Goal: Task Accomplishment & Management: Use online tool/utility

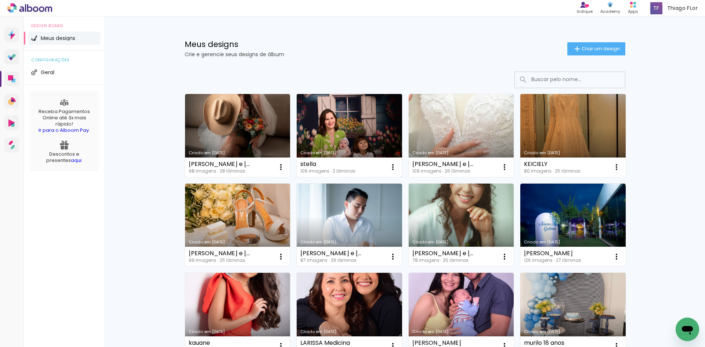
click at [352, 138] on link "Criado em [DATE]" at bounding box center [349, 135] width 105 height 83
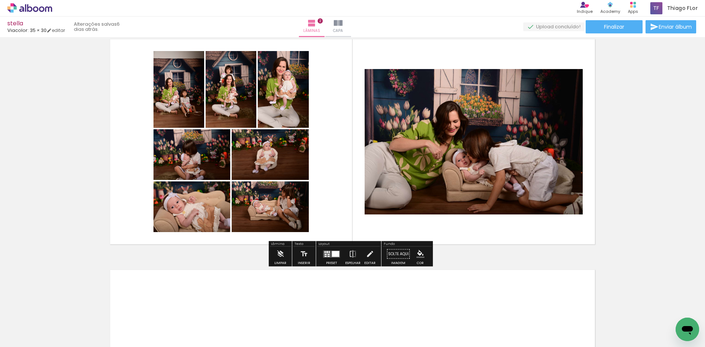
scroll to position [257, 0]
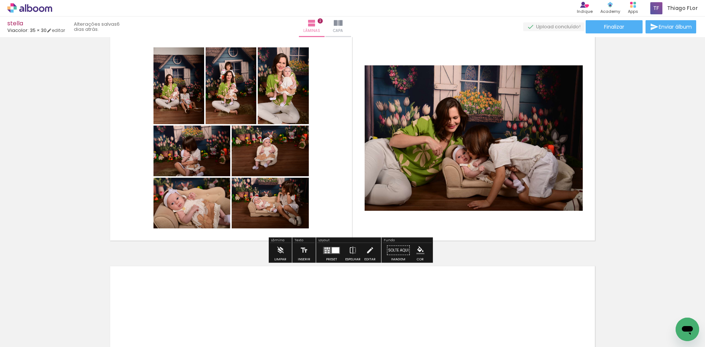
click at [333, 249] on div at bounding box center [335, 250] width 7 height 6
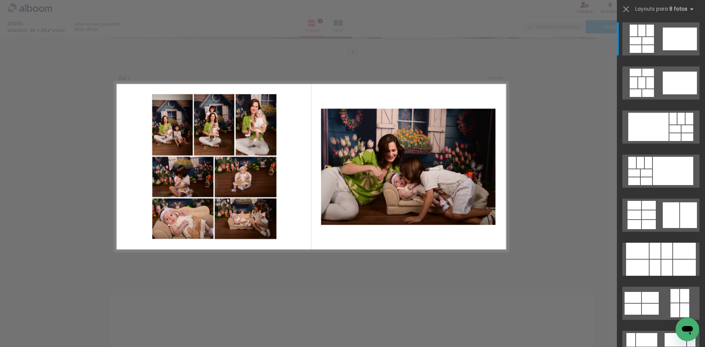
scroll to position [226, 0]
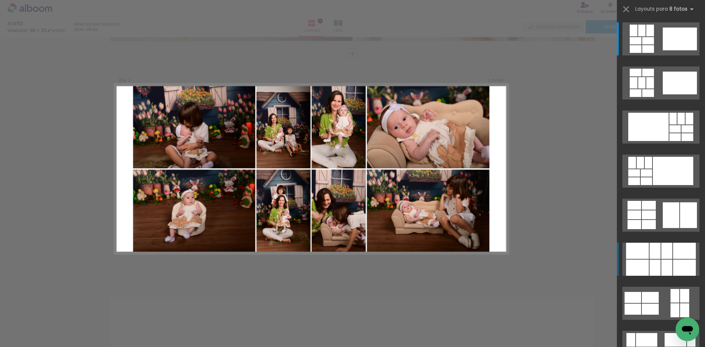
click at [649, 252] on div at bounding box center [654, 251] width 11 height 16
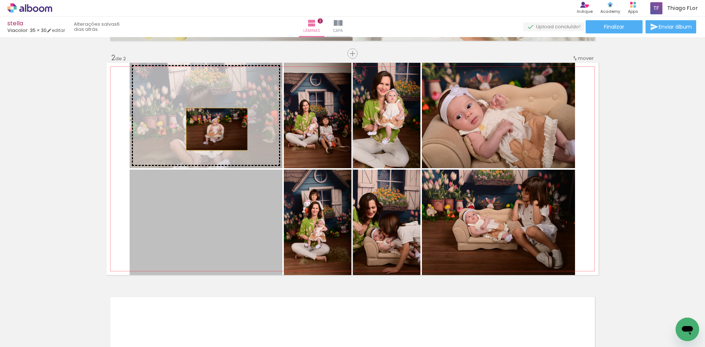
drag, startPoint x: 221, startPoint y: 217, endPoint x: 214, endPoint y: 128, distance: 88.8
click at [0, 0] on slot at bounding box center [0, 0] width 0 height 0
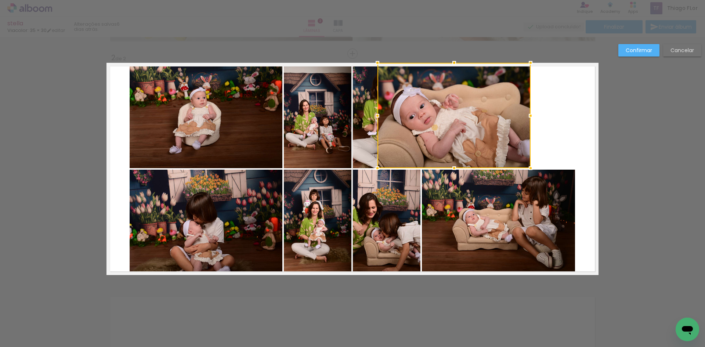
drag, startPoint x: 481, startPoint y: 119, endPoint x: 455, endPoint y: 112, distance: 27.2
click at [454, 111] on div at bounding box center [453, 115] width 153 height 105
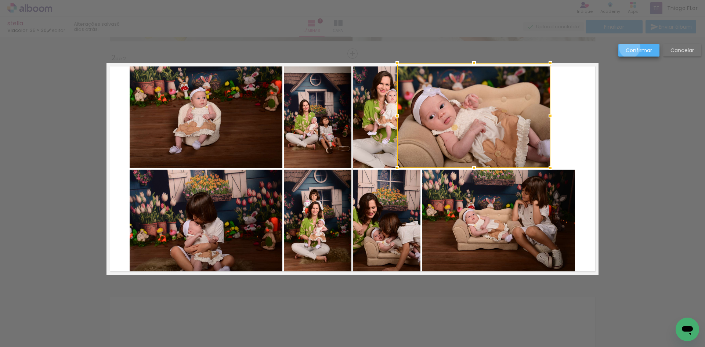
click at [0, 0] on slot "Confirmar" at bounding box center [0, 0] width 0 height 0
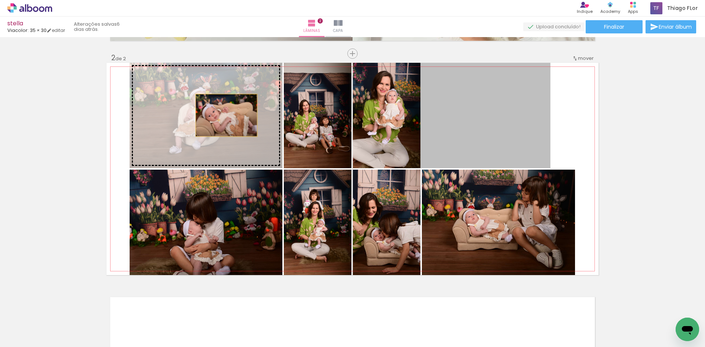
drag, startPoint x: 485, startPoint y: 115, endPoint x: 224, endPoint y: 115, distance: 261.8
click at [0, 0] on slot at bounding box center [0, 0] width 0 height 0
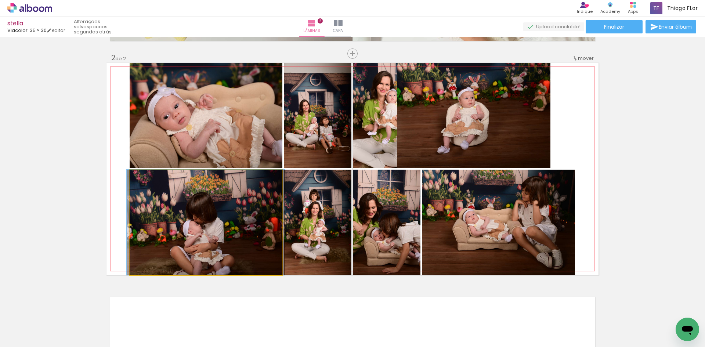
drag, startPoint x: 218, startPoint y: 223, endPoint x: 219, endPoint y: 214, distance: 8.8
click at [218, 222] on quentale-photo at bounding box center [206, 222] width 153 height 105
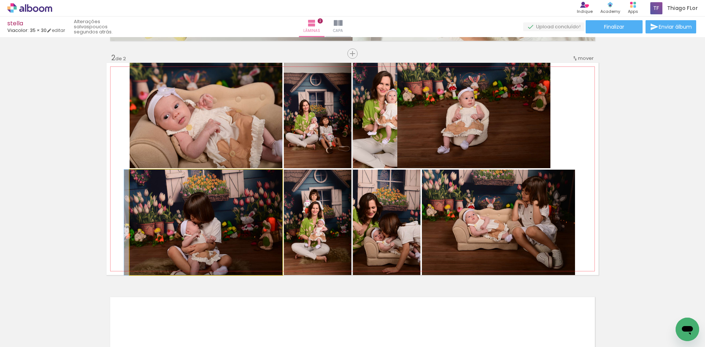
drag, startPoint x: 221, startPoint y: 215, endPoint x: 211, endPoint y: 206, distance: 12.7
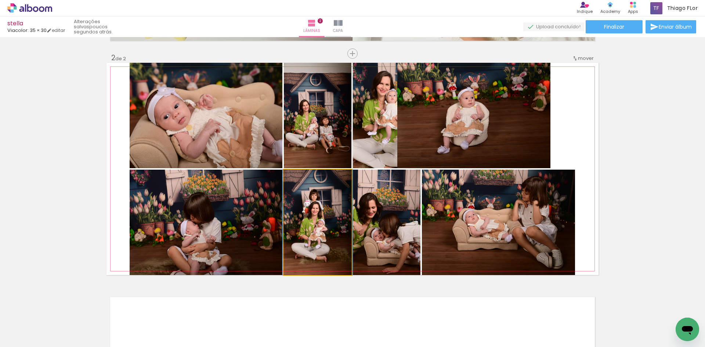
drag, startPoint x: 328, startPoint y: 238, endPoint x: 335, endPoint y: 237, distance: 7.4
click at [327, 237] on quentale-photo at bounding box center [318, 222] width 68 height 105
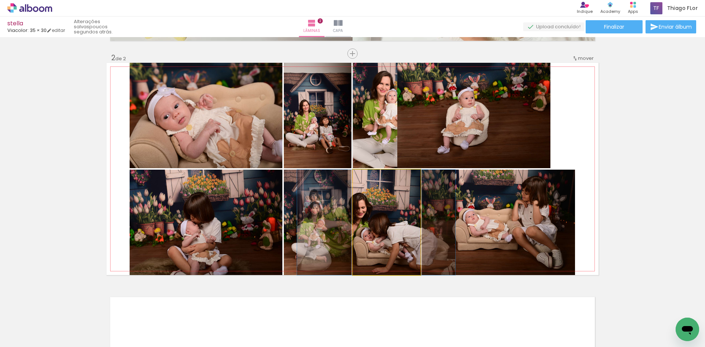
drag, startPoint x: 377, startPoint y: 233, endPoint x: 367, endPoint y: 232, distance: 9.4
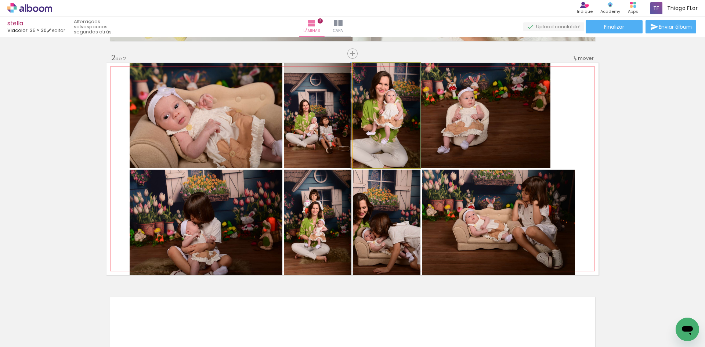
drag, startPoint x: 377, startPoint y: 130, endPoint x: 359, endPoint y: 125, distance: 18.5
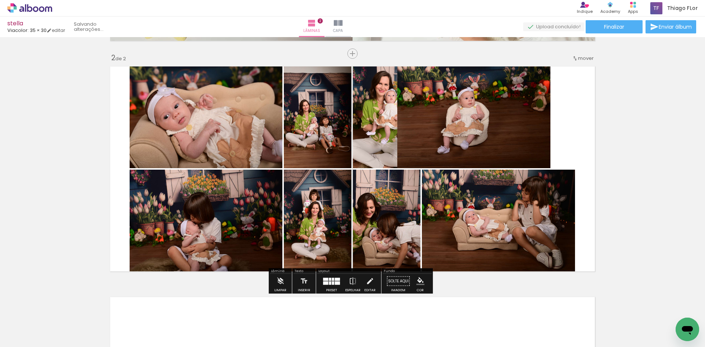
click at [333, 280] on quentale-layouter at bounding box center [331, 281] width 17 height 7
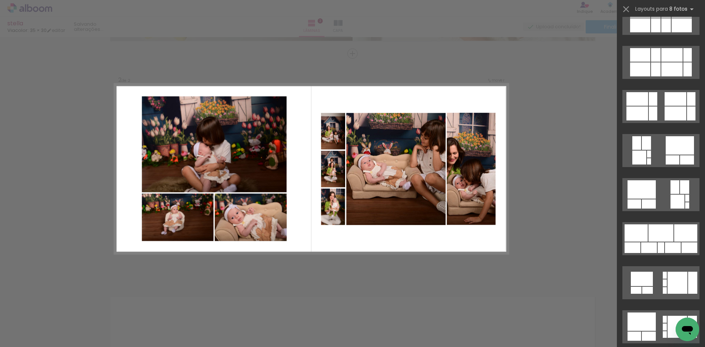
scroll to position [624, 0]
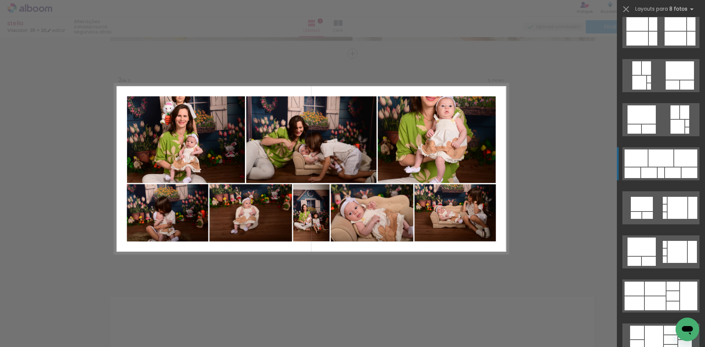
click at [656, 282] on div at bounding box center [655, 289] width 21 height 14
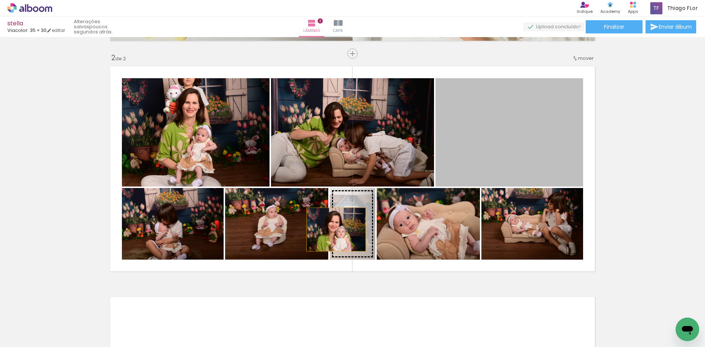
drag, startPoint x: 509, startPoint y: 122, endPoint x: 333, endPoint y: 230, distance: 206.5
click at [0, 0] on slot at bounding box center [0, 0] width 0 height 0
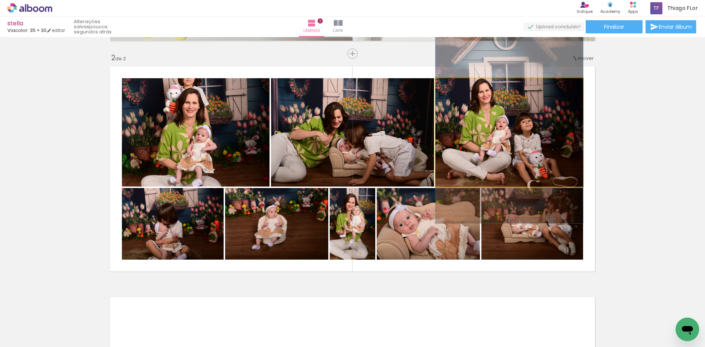
drag, startPoint x: 507, startPoint y: 149, endPoint x: 514, endPoint y: 129, distance: 21.1
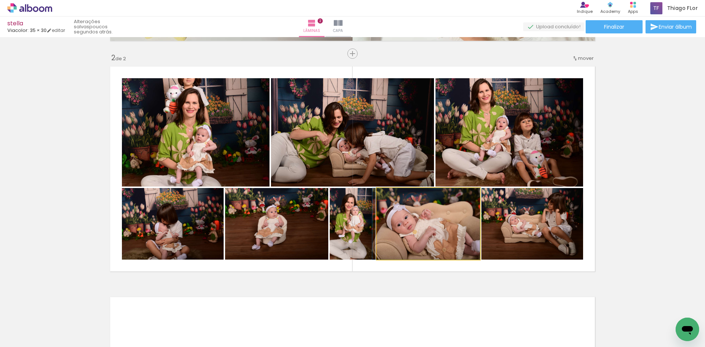
drag, startPoint x: 420, startPoint y: 238, endPoint x: 420, endPoint y: 234, distance: 3.7
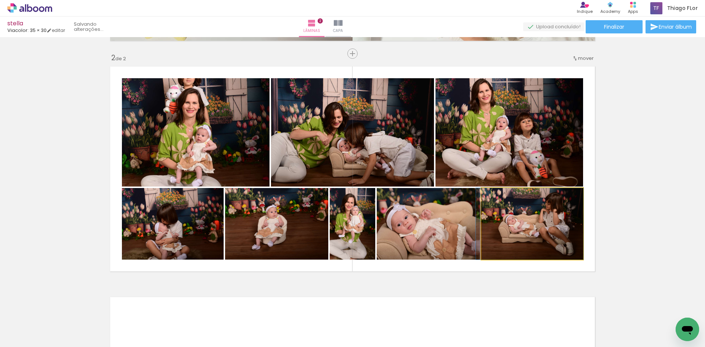
drag, startPoint x: 537, startPoint y: 228, endPoint x: 533, endPoint y: 225, distance: 4.5
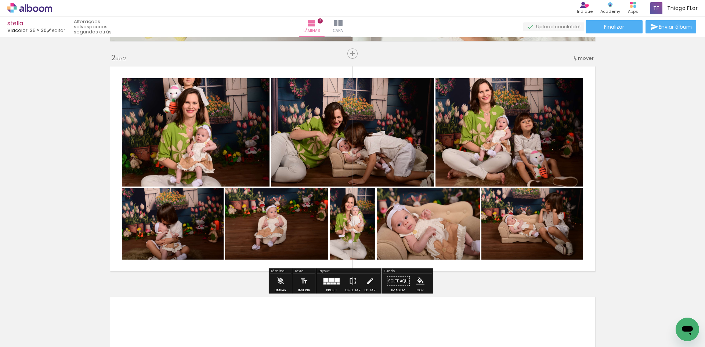
drag, startPoint x: 194, startPoint y: 240, endPoint x: 322, endPoint y: 217, distance: 129.5
click at [0, 0] on slot at bounding box center [0, 0] width 0 height 0
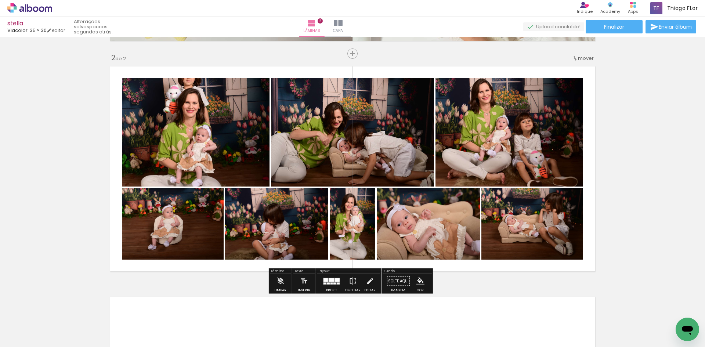
drag, startPoint x: 322, startPoint y: 217, endPoint x: 356, endPoint y: 227, distance: 35.7
click at [376, 224] on quentale-layouter at bounding box center [352, 169] width 492 height 212
click at [0, 0] on slot at bounding box center [0, 0] width 0 height 0
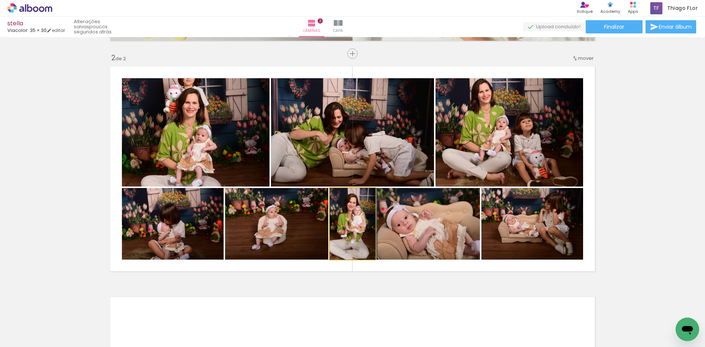
drag, startPoint x: 361, startPoint y: 238, endPoint x: 366, endPoint y: 230, distance: 9.5
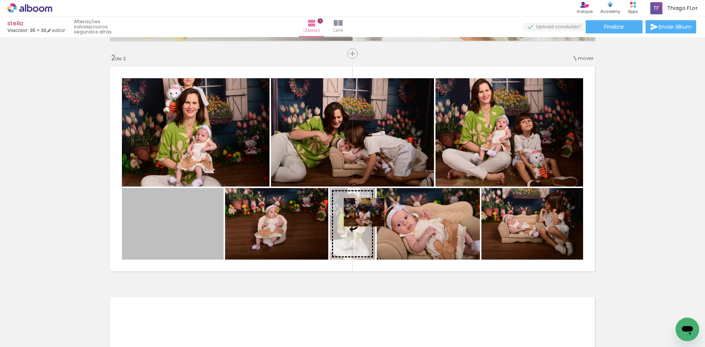
drag, startPoint x: 196, startPoint y: 222, endPoint x: 357, endPoint y: 217, distance: 160.9
click at [0, 0] on slot at bounding box center [0, 0] width 0 height 0
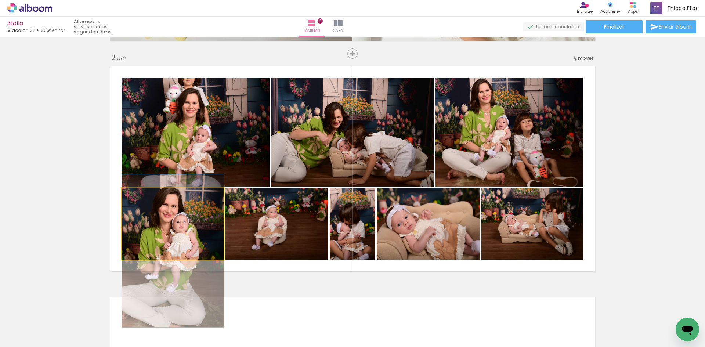
drag, startPoint x: 179, startPoint y: 224, endPoint x: 181, endPoint y: 251, distance: 27.3
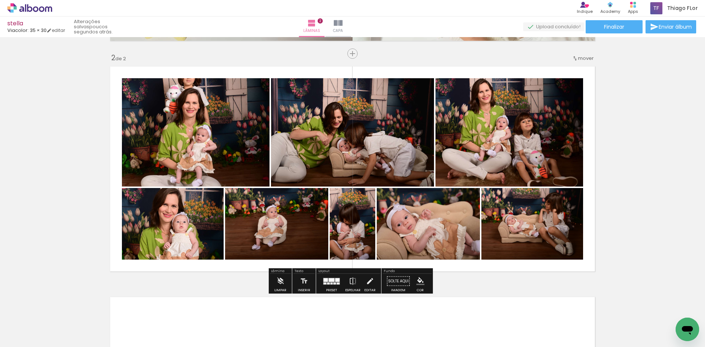
click at [332, 279] on div at bounding box center [332, 280] width 6 height 4
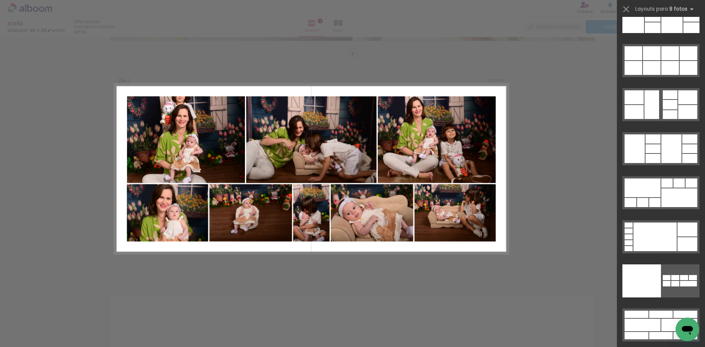
scroll to position [3766, 0]
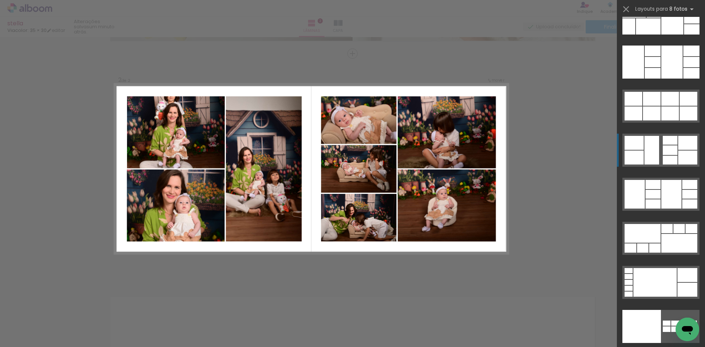
click at [637, 224] on div at bounding box center [642, 233] width 36 height 19
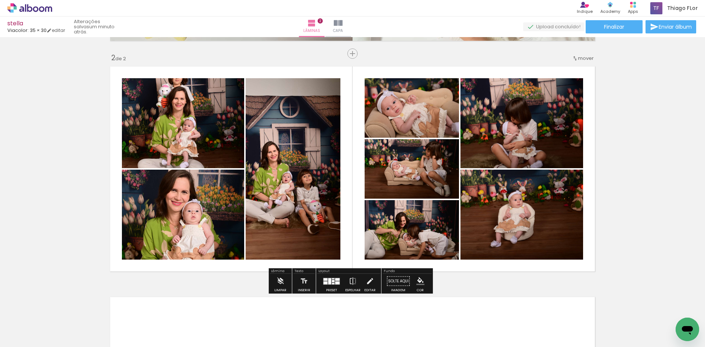
click at [623, 199] on div "Inserir lâmina 1 de 2 Inserir lâmina 2 de 2" at bounding box center [352, 160] width 705 height 692
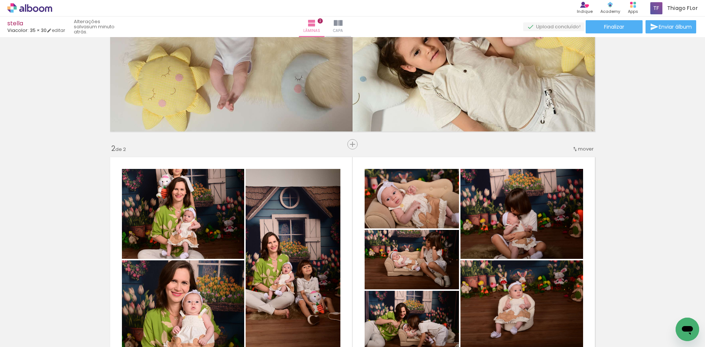
scroll to position [116, 0]
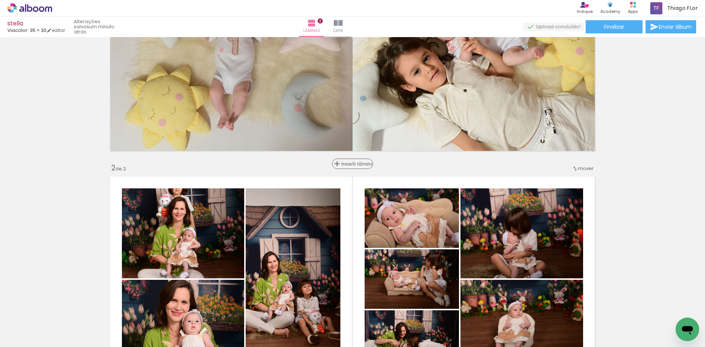
click at [352, 162] on span "Inserir lâmina" at bounding box center [355, 164] width 29 height 5
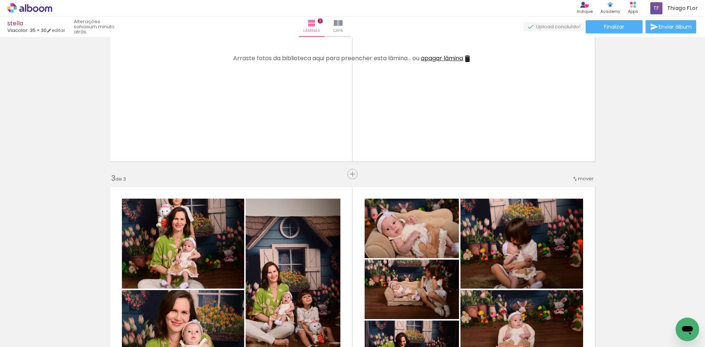
scroll to position [373, 0]
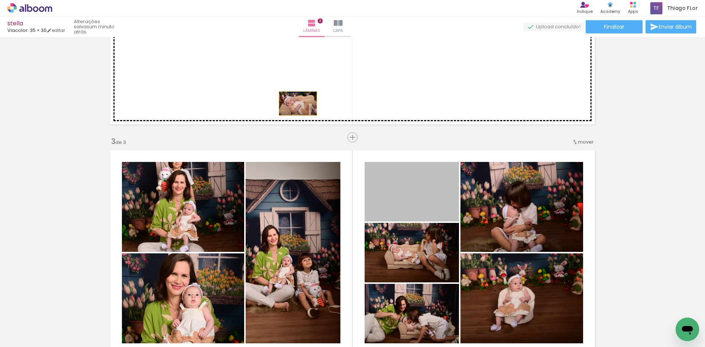
drag, startPoint x: 412, startPoint y: 192, endPoint x: 295, endPoint y: 104, distance: 146.6
click at [295, 104] on div "Inserir lâmina 1 de 3 Inserir lâmina 2 de 3 Inserir lâmina 3 de 3" at bounding box center [352, 128] width 705 height 923
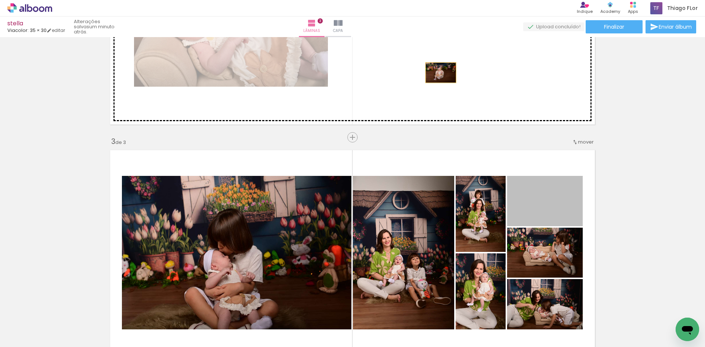
drag, startPoint x: 539, startPoint y: 203, endPoint x: 438, endPoint y: 73, distance: 165.1
click at [438, 73] on div "Inserir lâmina 1 de 3 Inserir lâmina 2 de 3 Inserir lâmina 3 de 3" at bounding box center [352, 128] width 705 height 923
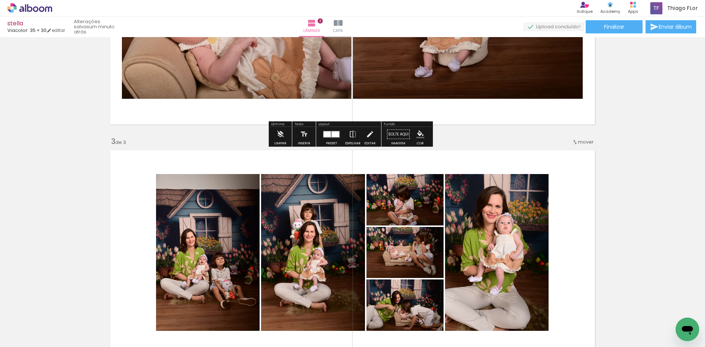
click at [323, 134] on div at bounding box center [326, 134] width 7 height 6
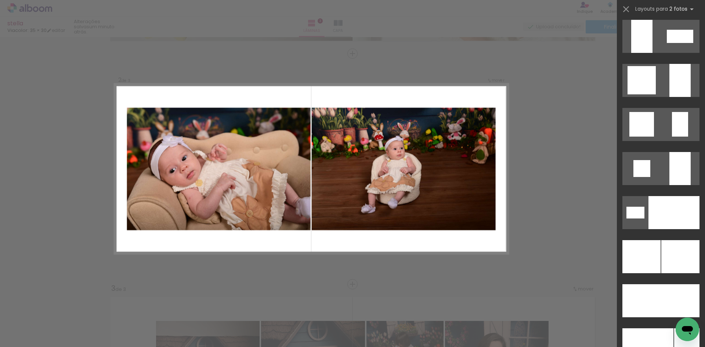
scroll to position [2420, 0]
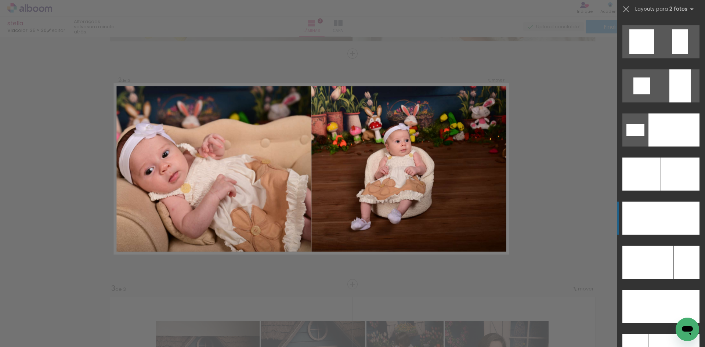
click at [653, 191] on div at bounding box center [641, 173] width 38 height 33
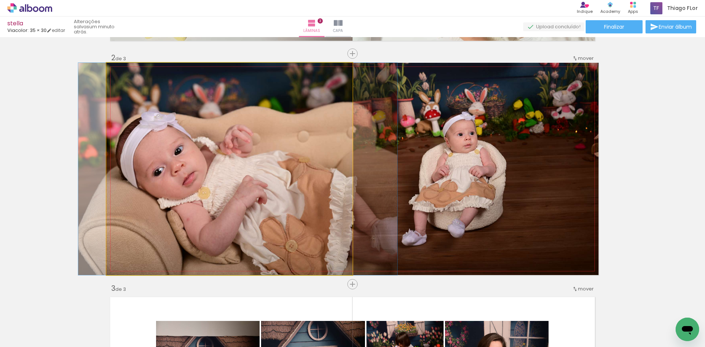
drag, startPoint x: 259, startPoint y: 145, endPoint x: 267, endPoint y: 133, distance: 14.3
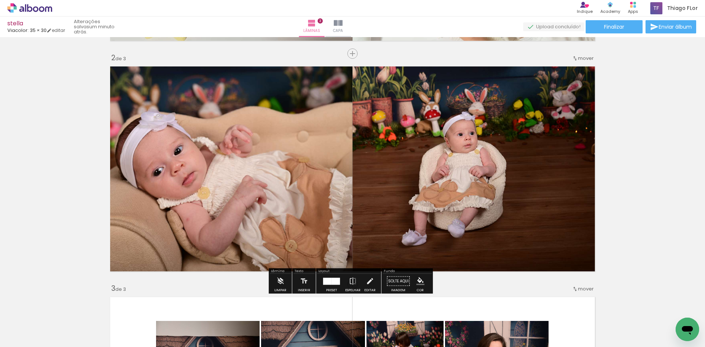
click at [333, 276] on div at bounding box center [332, 281] width 20 height 15
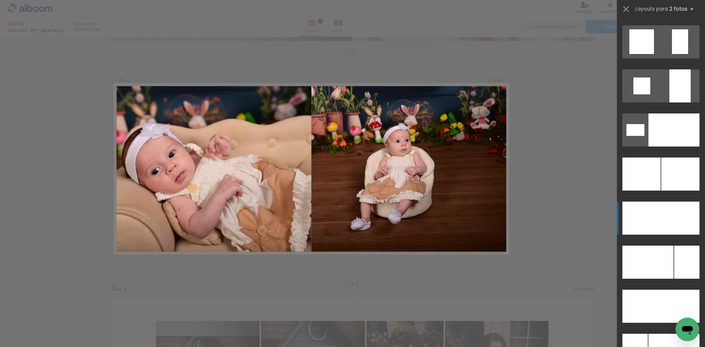
scroll to position [2599, 0]
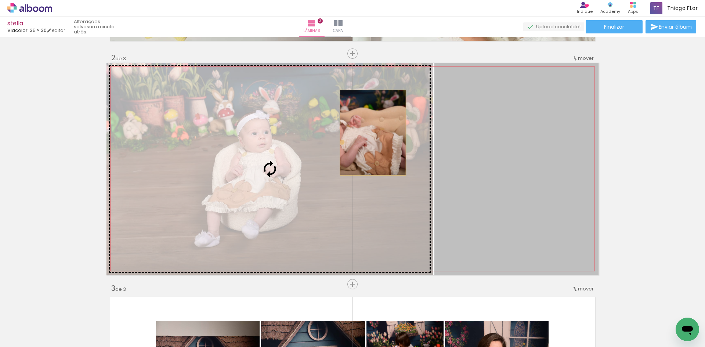
drag, startPoint x: 517, startPoint y: 133, endPoint x: 317, endPoint y: 125, distance: 200.2
click at [0, 0] on slot at bounding box center [0, 0] width 0 height 0
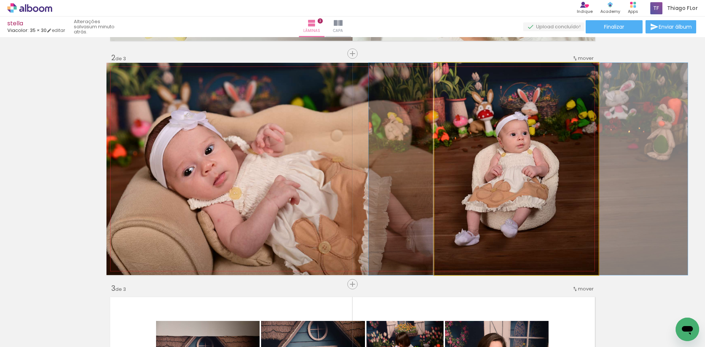
drag, startPoint x: 495, startPoint y: 170, endPoint x: 503, endPoint y: 167, distance: 8.2
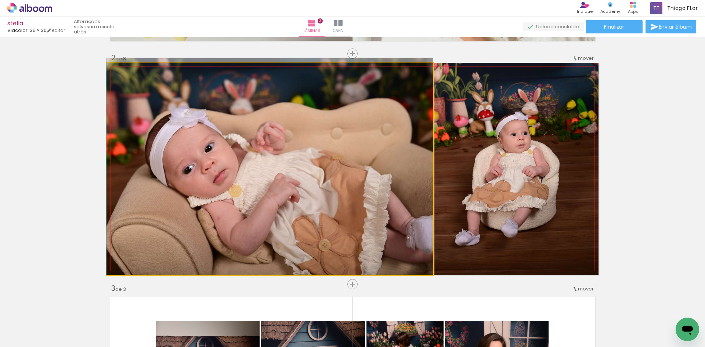
drag, startPoint x: 367, startPoint y: 177, endPoint x: 341, endPoint y: 171, distance: 27.1
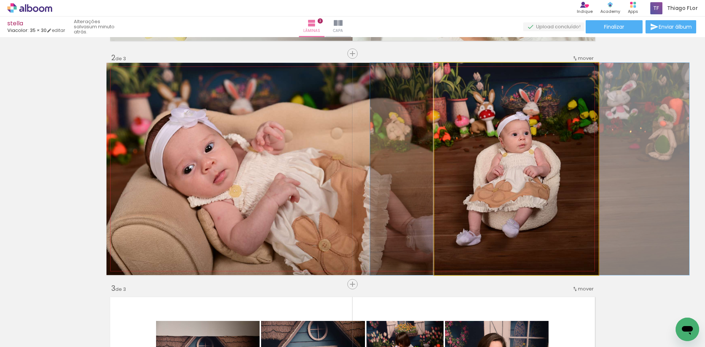
drag, startPoint x: 519, startPoint y: 172, endPoint x: 518, endPoint y: 169, distance: 3.8
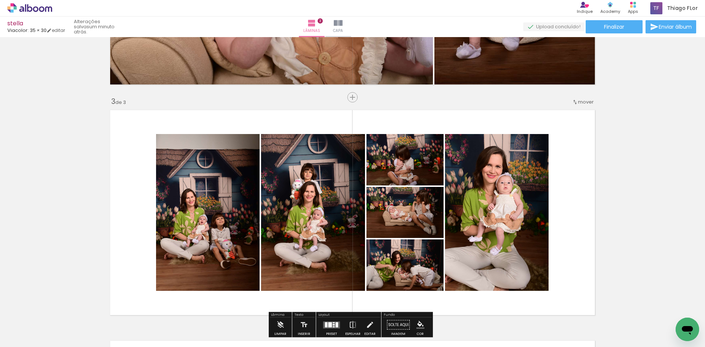
scroll to position [483, 0]
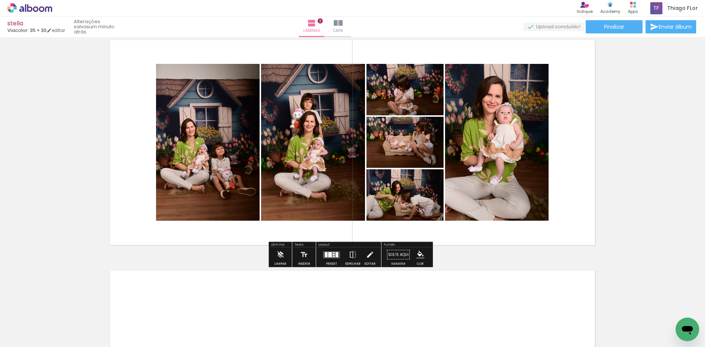
drag, startPoint x: 329, startPoint y: 253, endPoint x: 332, endPoint y: 248, distance: 5.6
click at [329, 253] on div at bounding box center [330, 254] width 4 height 5
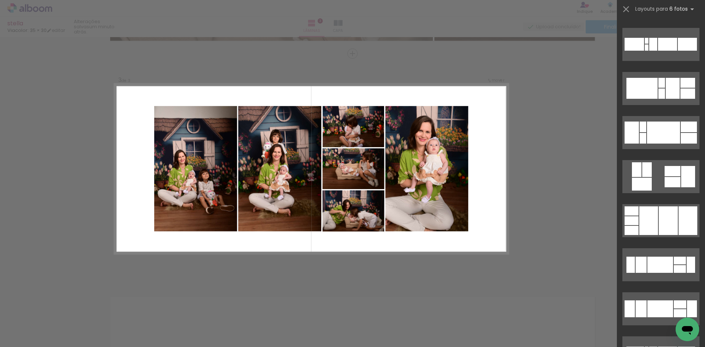
scroll to position [1115, 0]
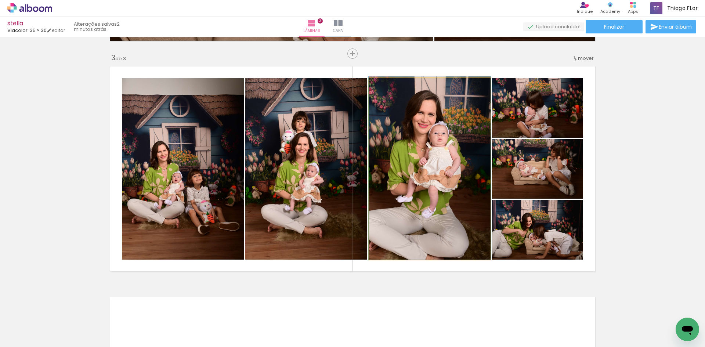
drag, startPoint x: 404, startPoint y: 164, endPoint x: 398, endPoint y: 169, distance: 7.9
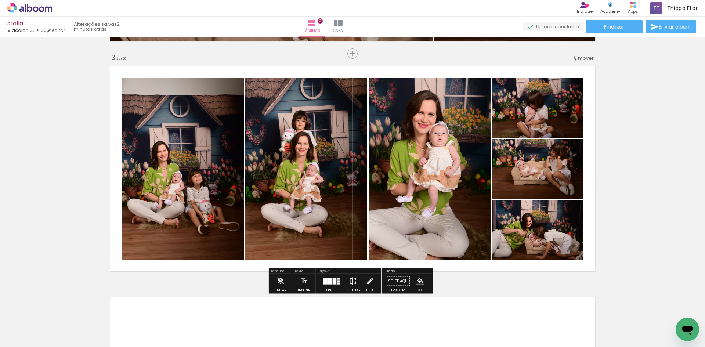
click at [192, 172] on quentale-photo at bounding box center [183, 168] width 122 height 181
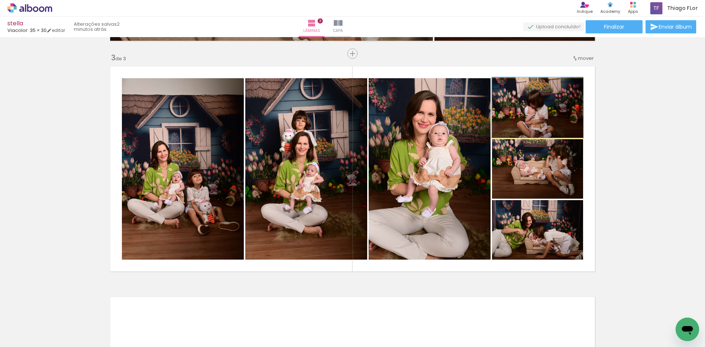
drag, startPoint x: 545, startPoint y: 117, endPoint x: 532, endPoint y: 110, distance: 14.9
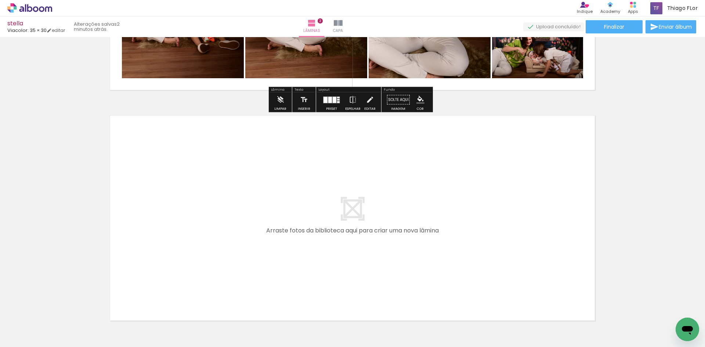
scroll to position [677, 0]
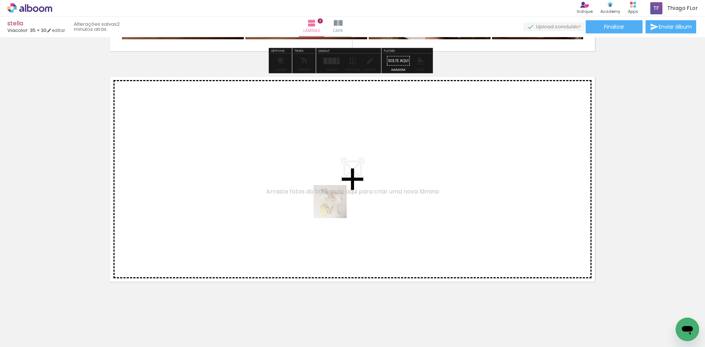
drag, startPoint x: 406, startPoint y: 322, endPoint x: 335, endPoint y: 207, distance: 134.7
click at [335, 207] on quentale-workspace at bounding box center [352, 173] width 705 height 347
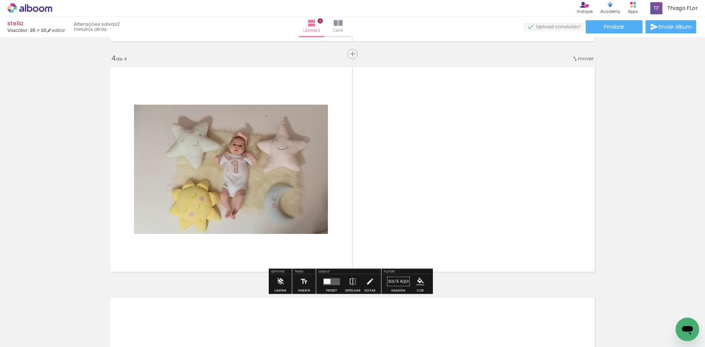
scroll to position [687, 0]
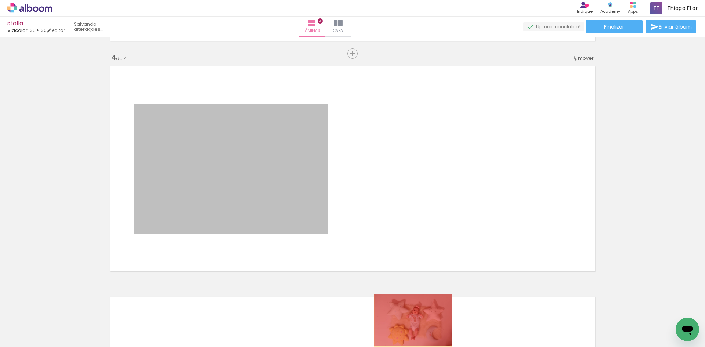
drag, startPoint x: 267, startPoint y: 167, endPoint x: 406, endPoint y: 320, distance: 207.7
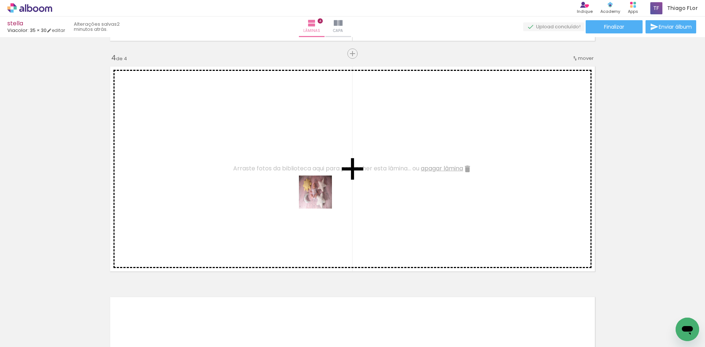
drag, startPoint x: 486, startPoint y: 324, endPoint x: 316, endPoint y: 192, distance: 215.2
click at [316, 192] on quentale-workspace at bounding box center [352, 173] width 705 height 347
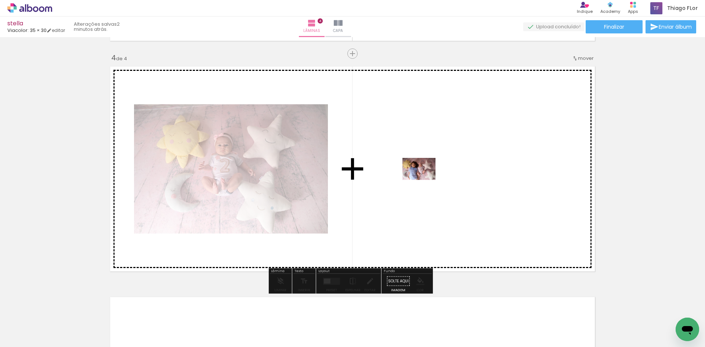
drag, startPoint x: 528, startPoint y: 329, endPoint x: 424, endPoint y: 180, distance: 181.8
click at [424, 180] on quentale-workspace at bounding box center [352, 173] width 705 height 347
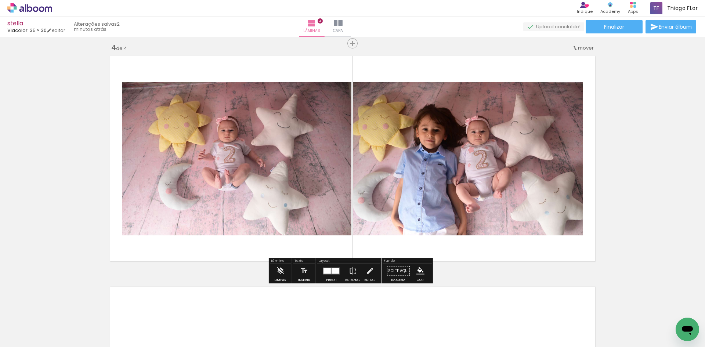
scroll to position [734, 0]
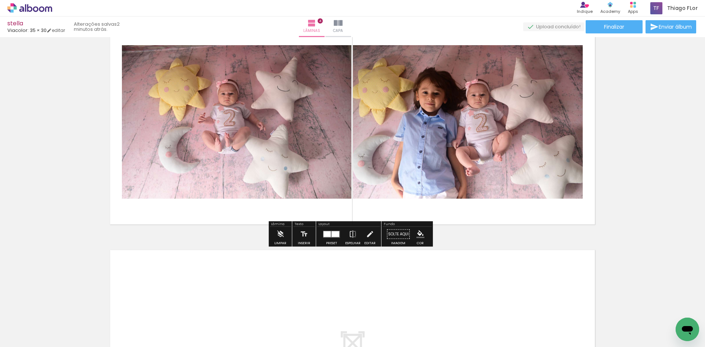
click at [333, 234] on div at bounding box center [336, 234] width 8 height 6
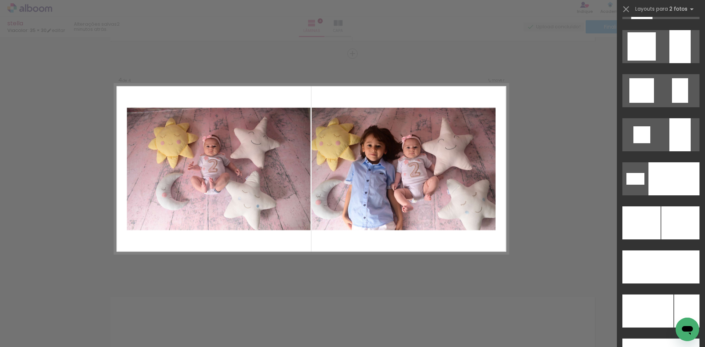
scroll to position [2405, 0]
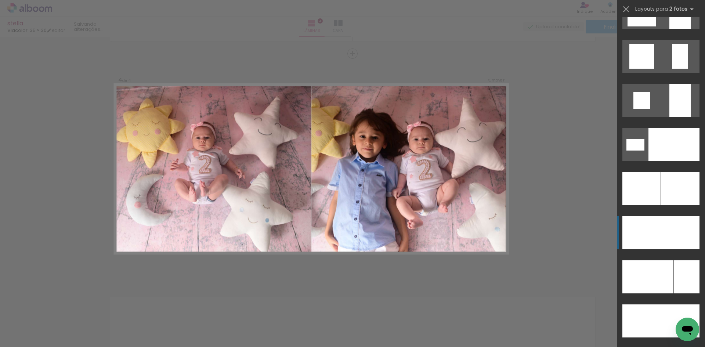
click at [669, 117] on div at bounding box center [679, 100] width 21 height 33
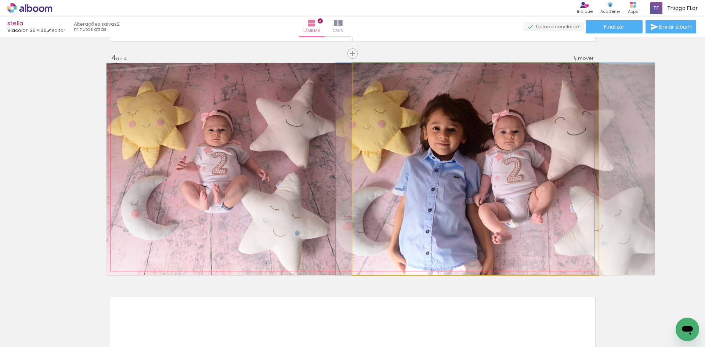
drag, startPoint x: 486, startPoint y: 170, endPoint x: 506, endPoint y: 157, distance: 23.6
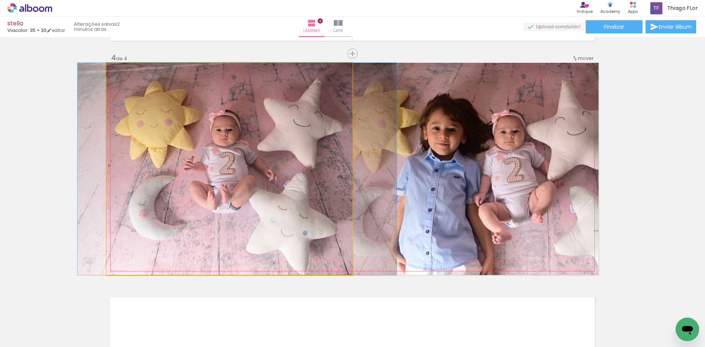
drag, startPoint x: 301, startPoint y: 150, endPoint x: 308, endPoint y: 148, distance: 7.9
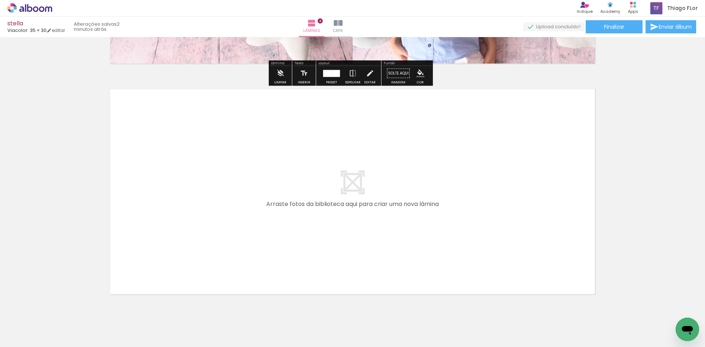
scroll to position [908, 0]
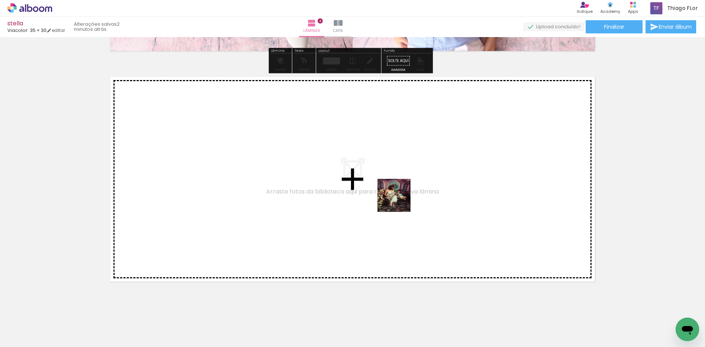
drag, startPoint x: 503, startPoint y: 256, endPoint x: 399, endPoint y: 201, distance: 116.8
click at [399, 201] on quentale-workspace at bounding box center [352, 173] width 705 height 347
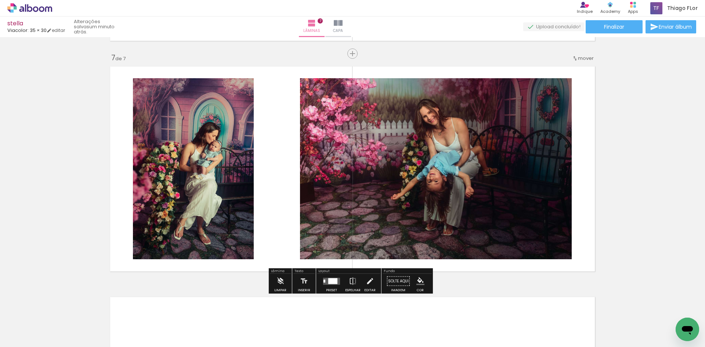
scroll to position [0, 319]
click at [330, 280] on div at bounding box center [332, 281] width 9 height 6
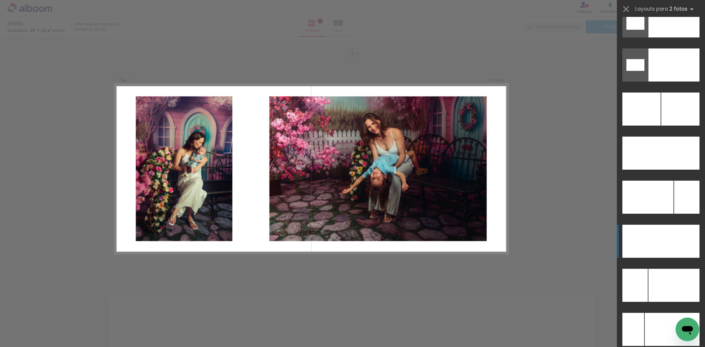
scroll to position [3288, 0]
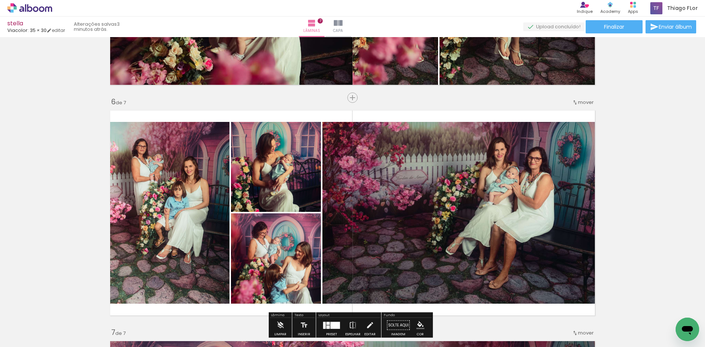
scroll to position [1122, 0]
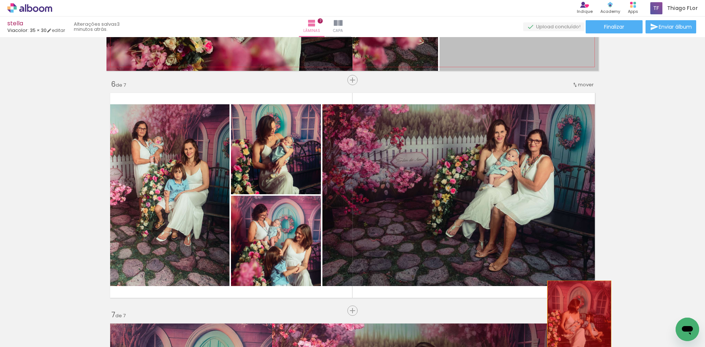
drag, startPoint x: 523, startPoint y: 52, endPoint x: 522, endPoint y: 269, distance: 217.7
click at [577, 323] on quentale-workspace at bounding box center [352, 173] width 705 height 347
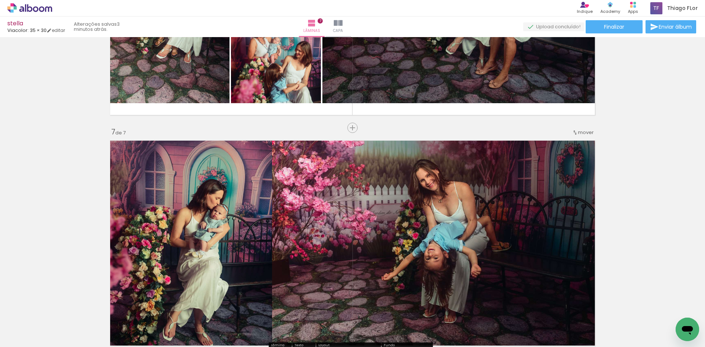
scroll to position [1305, 0]
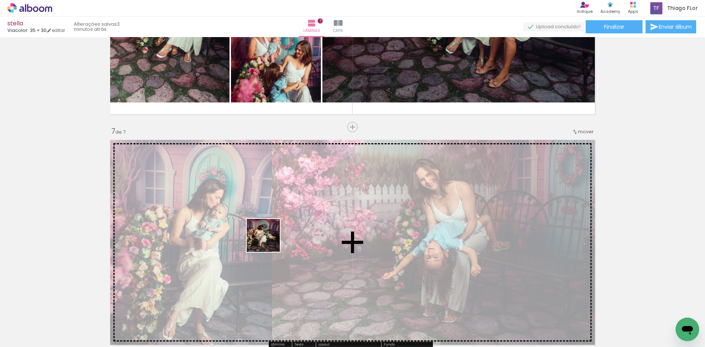
drag, startPoint x: 254, startPoint y: 327, endPoint x: 269, endPoint y: 241, distance: 87.2
click at [269, 241] on quentale-workspace at bounding box center [352, 173] width 705 height 347
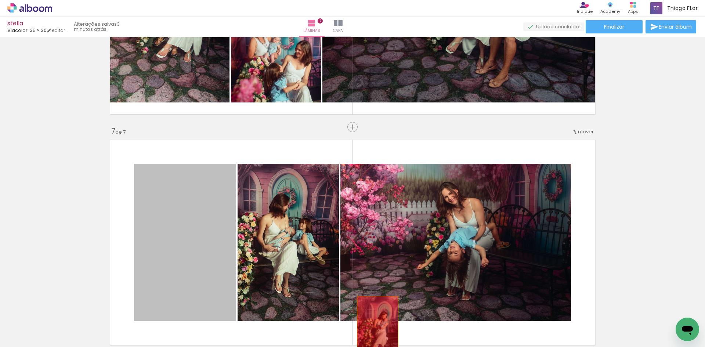
drag, startPoint x: 205, startPoint y: 227, endPoint x: 377, endPoint y: 282, distance: 180.4
click at [377, 328] on quentale-workspace at bounding box center [352, 173] width 705 height 347
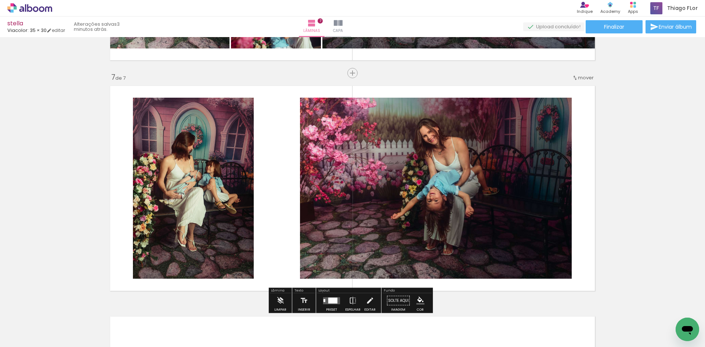
scroll to position [1379, 0]
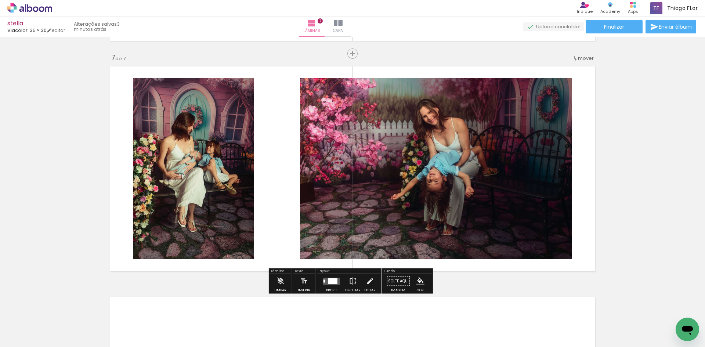
click at [331, 280] on div at bounding box center [332, 281] width 9 height 6
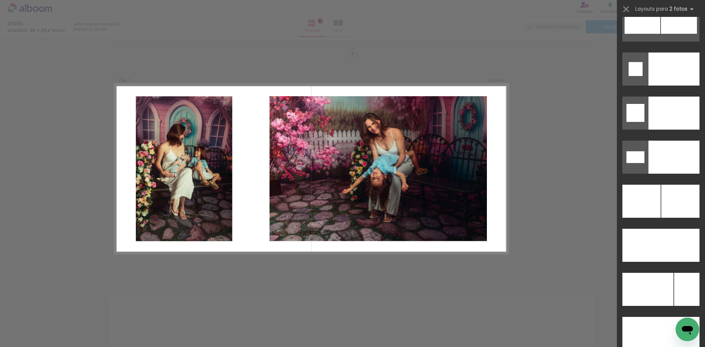
scroll to position [3234, 0]
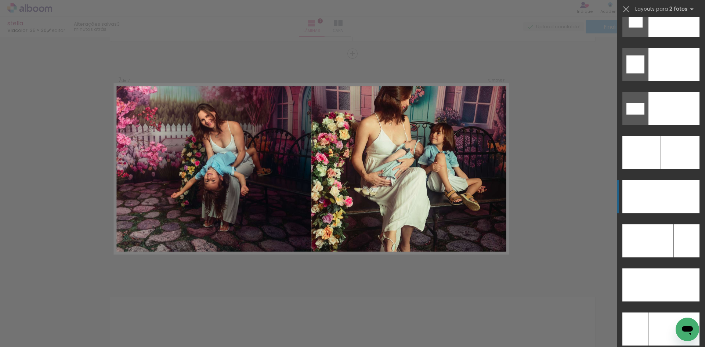
click at [676, 169] on div at bounding box center [680, 152] width 38 height 33
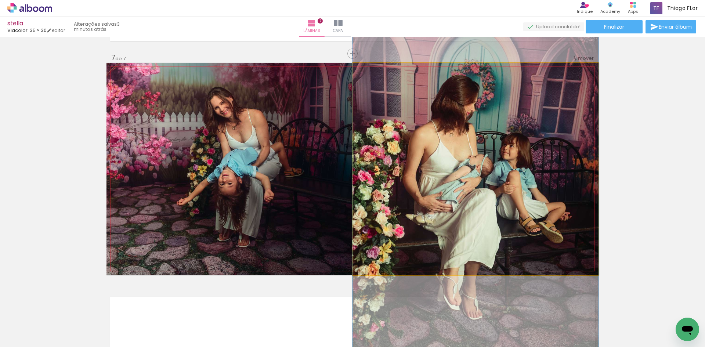
drag, startPoint x: 510, startPoint y: 149, endPoint x: 497, endPoint y: 171, distance: 25.2
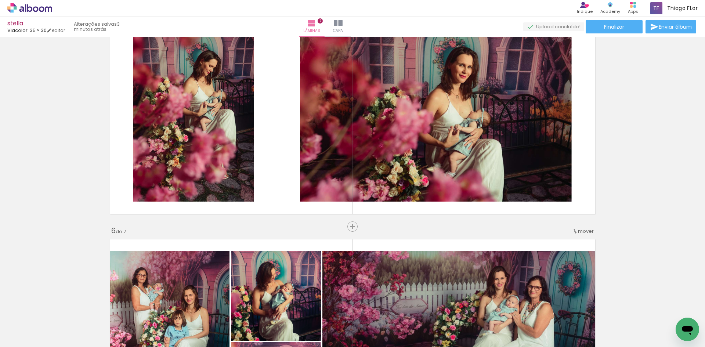
scroll to position [975, 0]
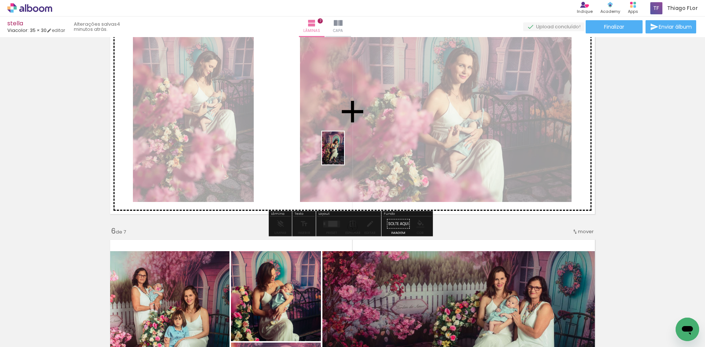
drag, startPoint x: 374, startPoint y: 204, endPoint x: 345, endPoint y: 141, distance: 69.5
click at [345, 141] on quentale-workspace at bounding box center [352, 173] width 705 height 347
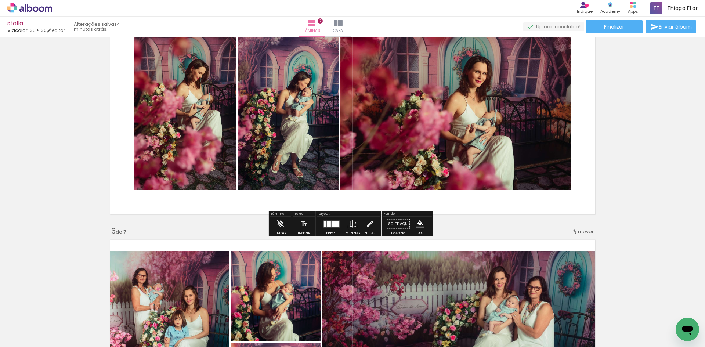
click at [334, 222] on div at bounding box center [336, 224] width 8 height 6
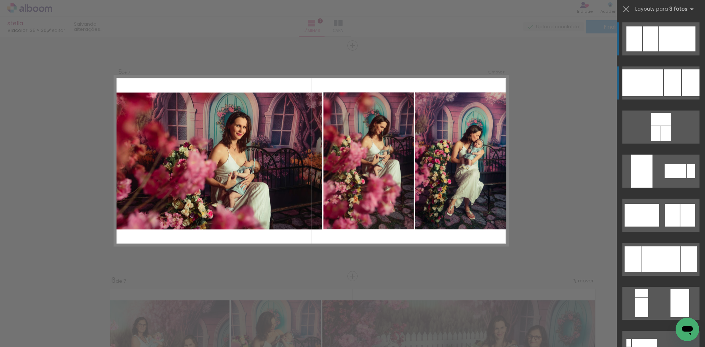
scroll to position [918, 0]
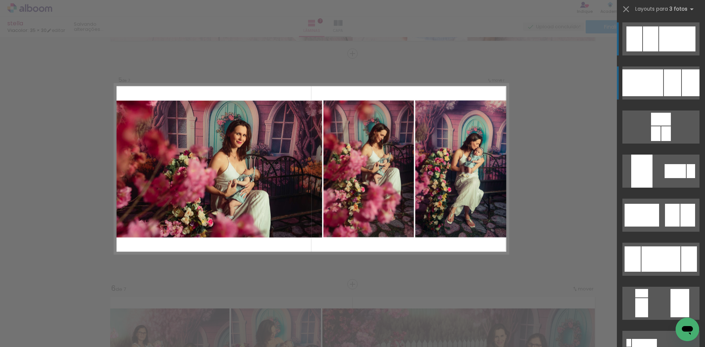
click at [655, 81] on div at bounding box center [642, 82] width 41 height 27
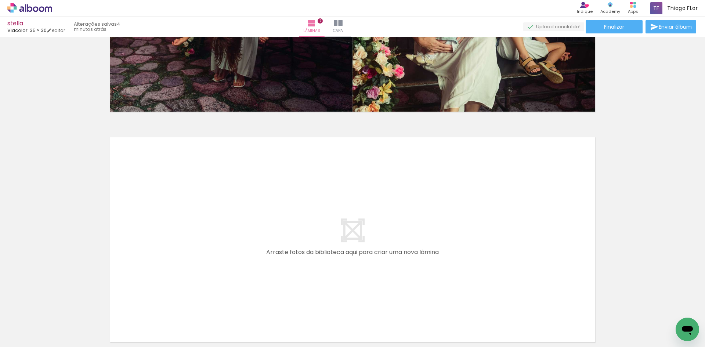
scroll to position [1542, 0]
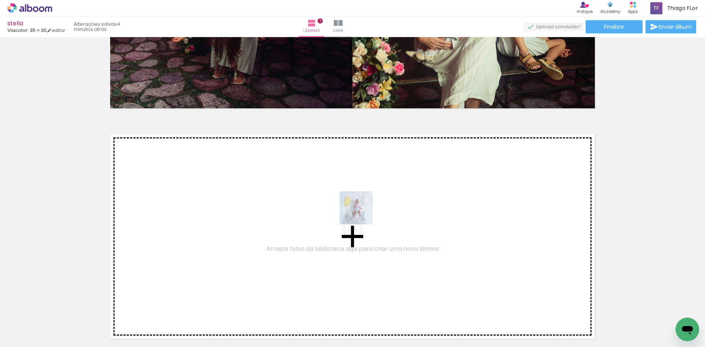
drag, startPoint x: 617, startPoint y: 321, endPoint x: 361, endPoint y: 213, distance: 277.7
click at [361, 213] on quentale-workspace at bounding box center [352, 173] width 705 height 347
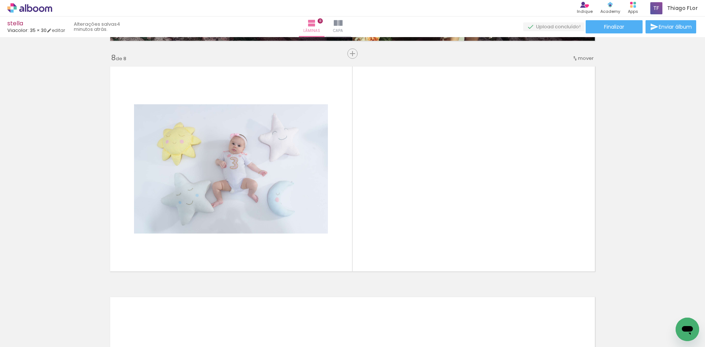
scroll to position [0, 731]
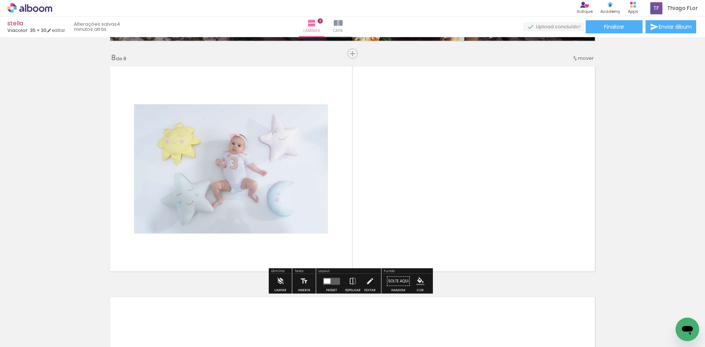
click at [318, 276] on div "Preset Espelhar Editar" at bounding box center [348, 283] width 63 height 19
click at [325, 280] on div at bounding box center [327, 280] width 7 height 5
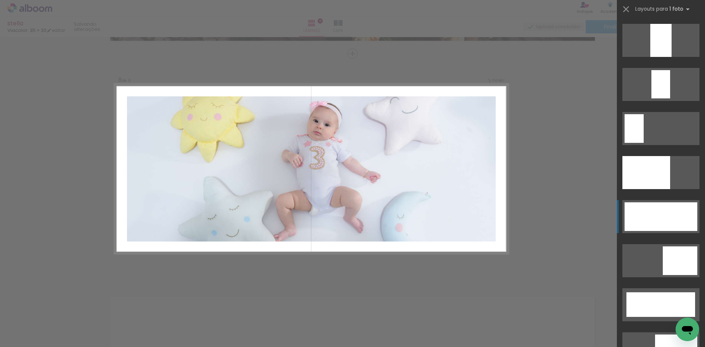
scroll to position [1652, 0]
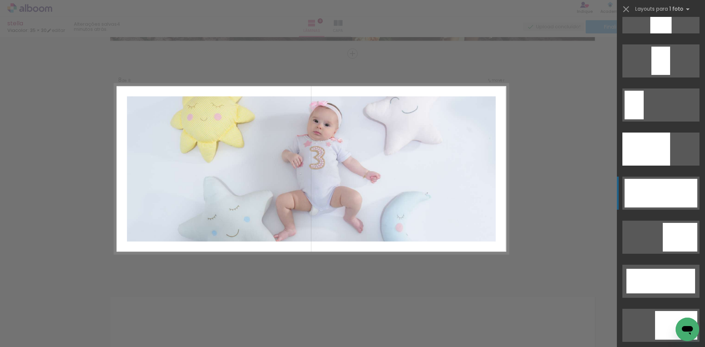
click at [671, 33] on div at bounding box center [660, 16] width 21 height 33
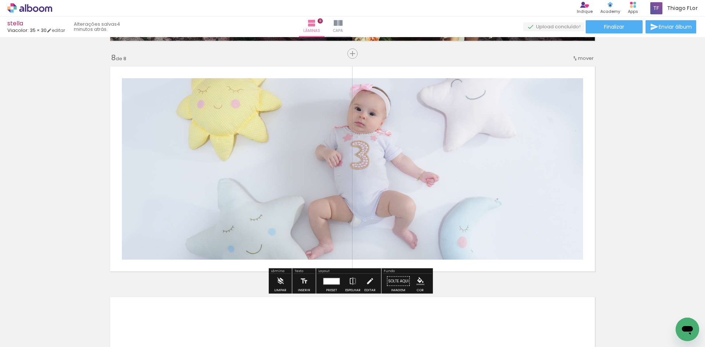
click at [327, 279] on div at bounding box center [331, 281] width 16 height 6
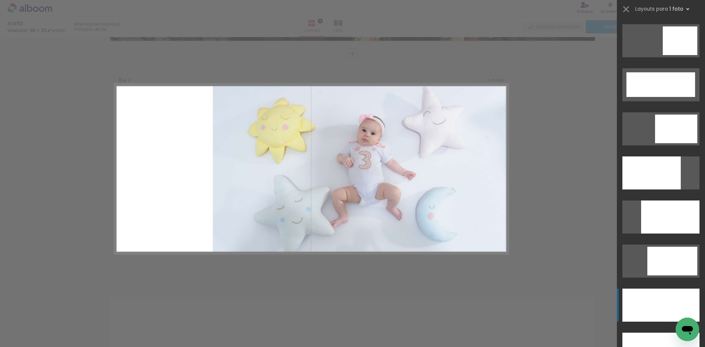
scroll to position [1916, 0]
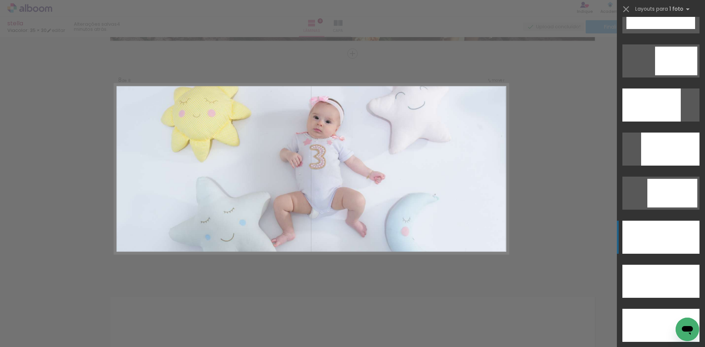
click at [660, 122] on div at bounding box center [651, 104] width 58 height 33
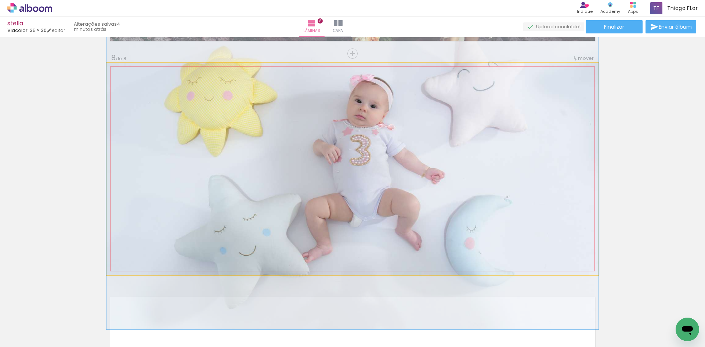
drag, startPoint x: 486, startPoint y: 175, endPoint x: 489, endPoint y: 171, distance: 4.9
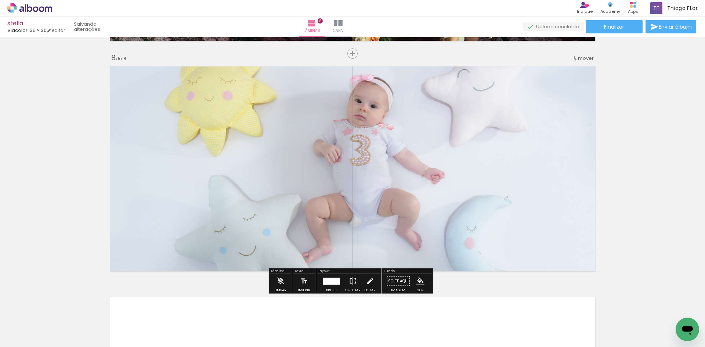
scroll to position [1756, 0]
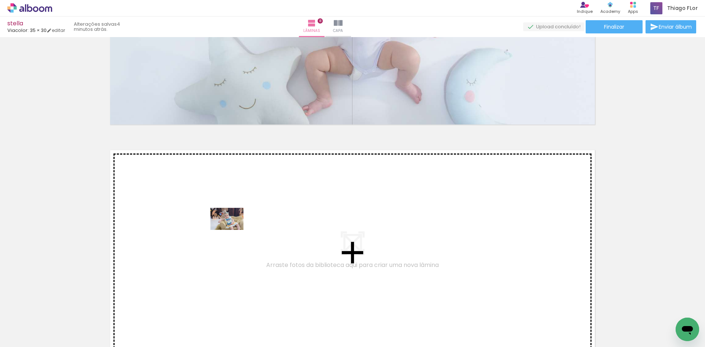
drag, startPoint x: 247, startPoint y: 329, endPoint x: 232, endPoint y: 230, distance: 100.7
click at [232, 230] on quentale-workspace at bounding box center [352, 173] width 705 height 347
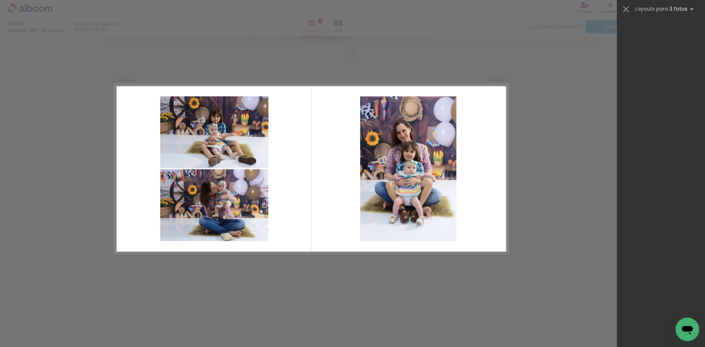
scroll to position [0, 731]
